Goal: Task Accomplishment & Management: Use online tool/utility

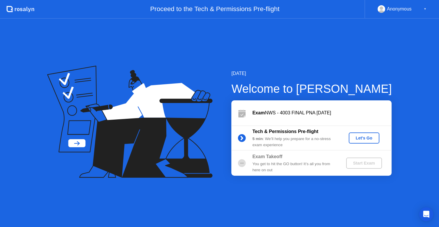
click at [357, 143] on button "Let's Go" at bounding box center [364, 137] width 31 height 11
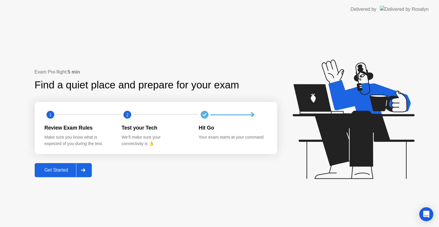
click at [67, 164] on button "Get Started" at bounding box center [63, 170] width 57 height 14
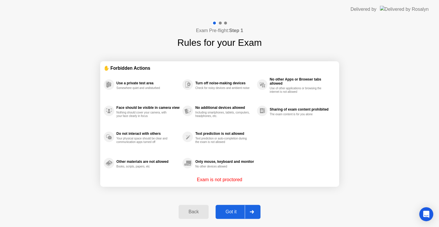
click at [237, 207] on button "Got it" at bounding box center [238, 211] width 45 height 14
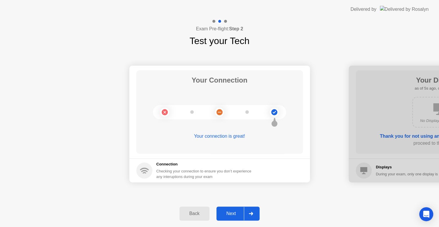
click at [233, 207] on button "Next" at bounding box center [237, 213] width 43 height 14
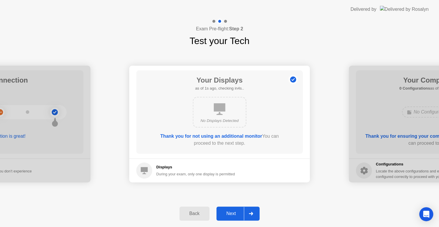
click at [233, 207] on button "Next" at bounding box center [237, 213] width 43 height 14
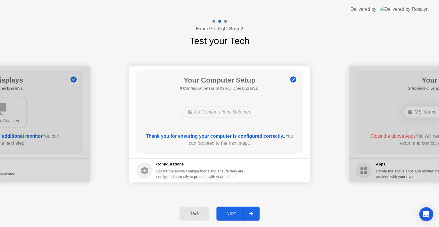
click at [233, 207] on button "Next" at bounding box center [237, 213] width 43 height 14
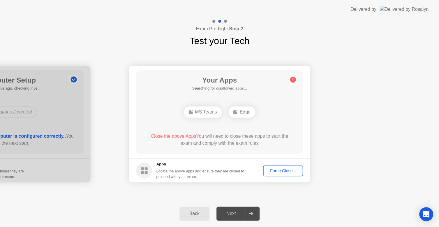
click at [278, 170] on div "Force Close..." at bounding box center [283, 170] width 36 height 5
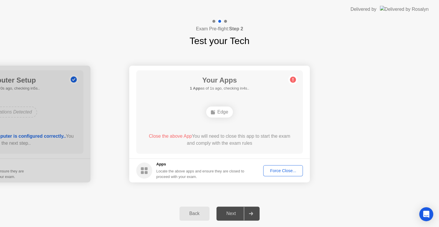
click at [295, 170] on div "Force Close..." at bounding box center [283, 170] width 36 height 5
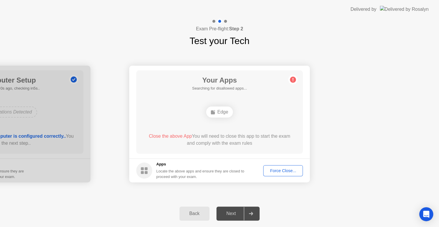
click at [277, 166] on button "Force Close..." at bounding box center [283, 170] width 40 height 11
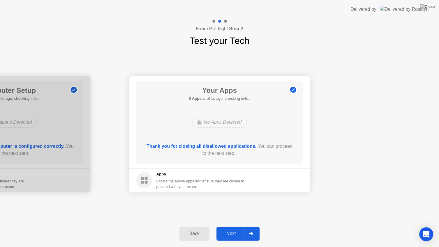
click at [232, 226] on div "Next" at bounding box center [231, 233] width 26 height 5
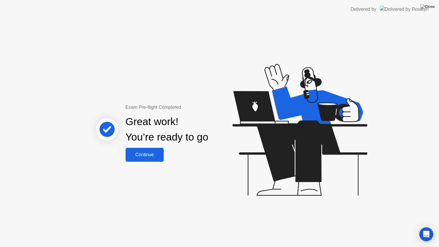
click at [149, 151] on button "Continue" at bounding box center [145, 155] width 38 height 14
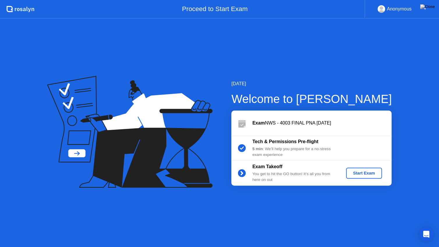
click at [363, 169] on button "Start Exam" at bounding box center [364, 173] width 36 height 11
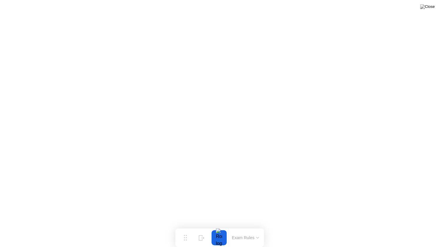
click at [256, 226] on icon at bounding box center [257, 238] width 3 height 2
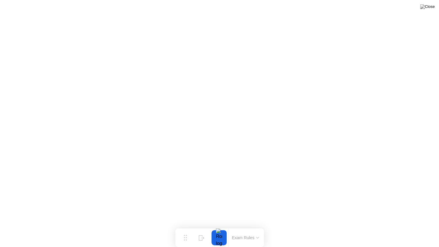
click at [255, 226] on button "Exam Rules" at bounding box center [245, 237] width 31 height 5
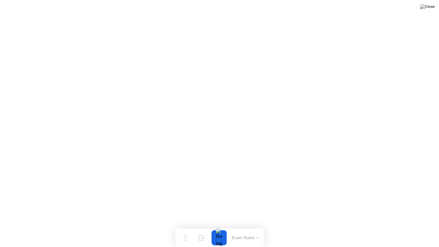
click at [253, 226] on button "Exam Rules" at bounding box center [245, 237] width 31 height 5
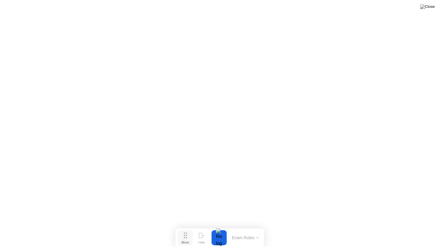
click at [187, 226] on button "Move" at bounding box center [185, 237] width 15 height 15
click at [223, 226] on div at bounding box center [219, 237] width 12 height 15
click at [430, 6] on img at bounding box center [427, 6] width 15 height 5
click at [247, 226] on button "Exam Rules" at bounding box center [245, 237] width 31 height 5
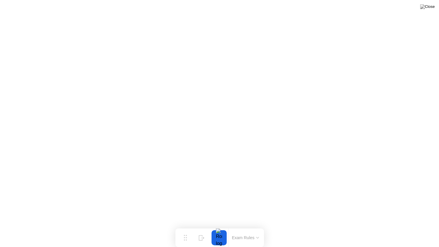
click at [217, 226] on div at bounding box center [219, 237] width 12 height 15
click at [205, 226] on button "Hide" at bounding box center [201, 237] width 15 height 15
click at [413, 226] on icon at bounding box center [416, 236] width 6 height 6
click at [427, 8] on img at bounding box center [427, 6] width 15 height 5
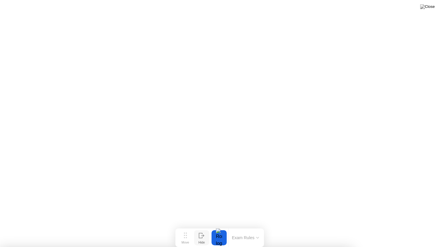
click at [430, 6] on img at bounding box center [427, 6] width 15 height 5
